Goal: Task Accomplishment & Management: Manage account settings

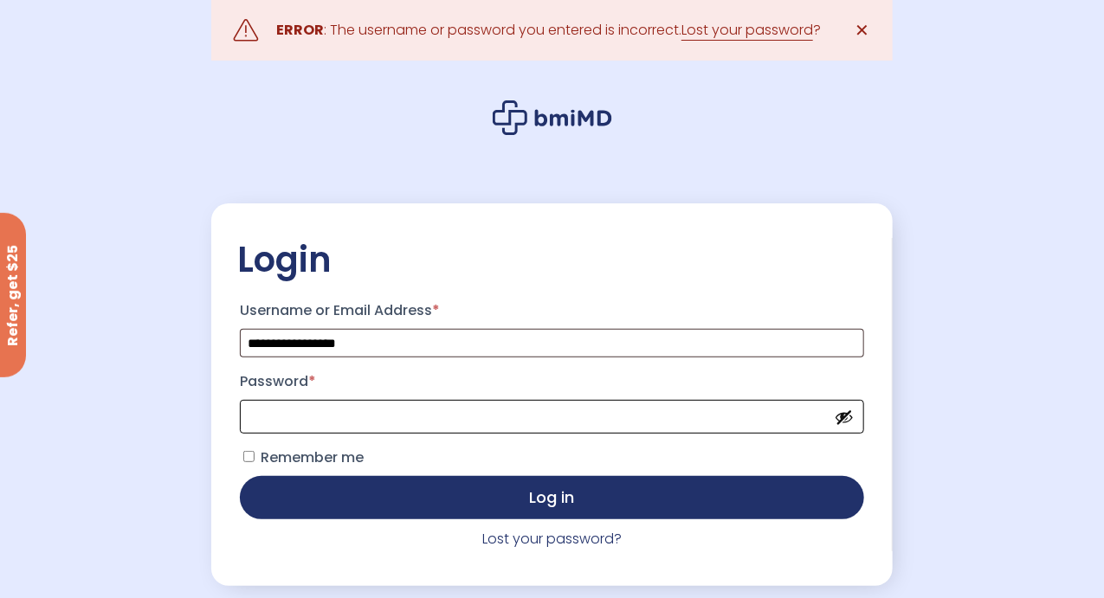
click at [240, 476] on button "Log in" at bounding box center [551, 497] width 623 height 43
click at [596, 544] on link "Lost your password?" at bounding box center [551, 539] width 139 height 20
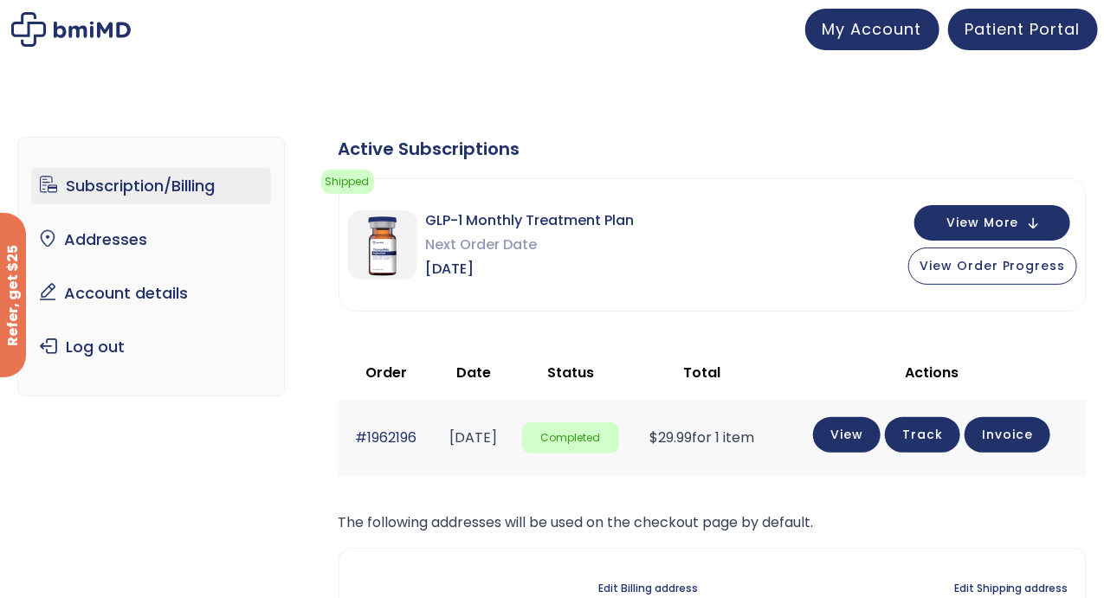
click at [104, 193] on link "Subscription/Billing" at bounding box center [151, 186] width 240 height 36
